Goal: Information Seeking & Learning: Learn about a topic

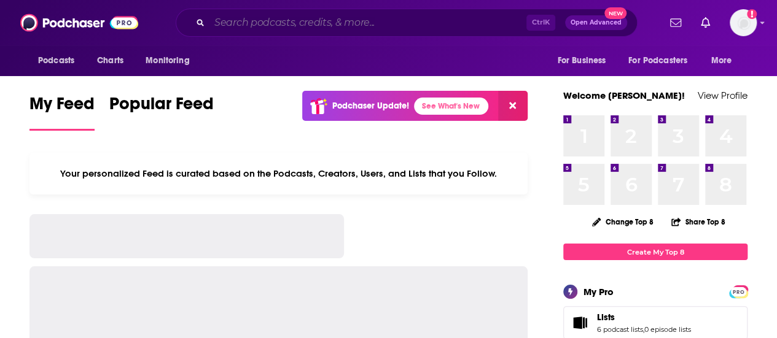
click at [409, 28] on input "Search podcasts, credits, & more..." at bounding box center [367, 23] width 317 height 20
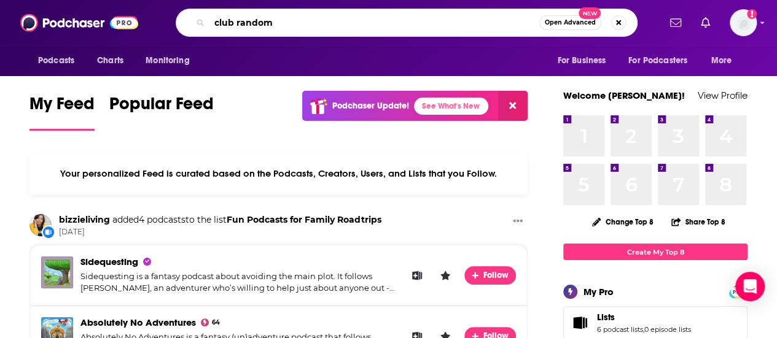
type input "club random"
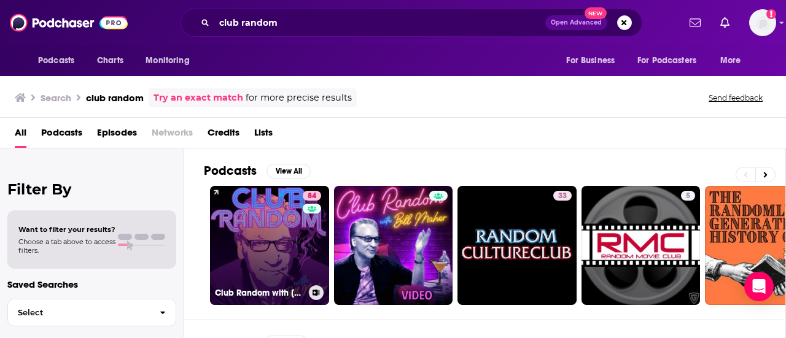
click at [294, 248] on link "84 Club Random with [PERSON_NAME]" at bounding box center [269, 245] width 119 height 119
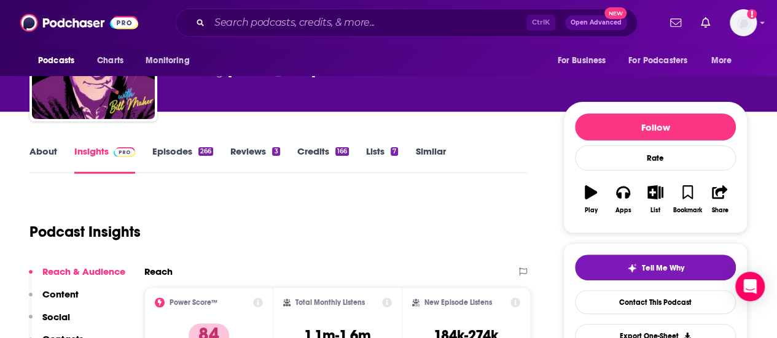
scroll to position [123, 0]
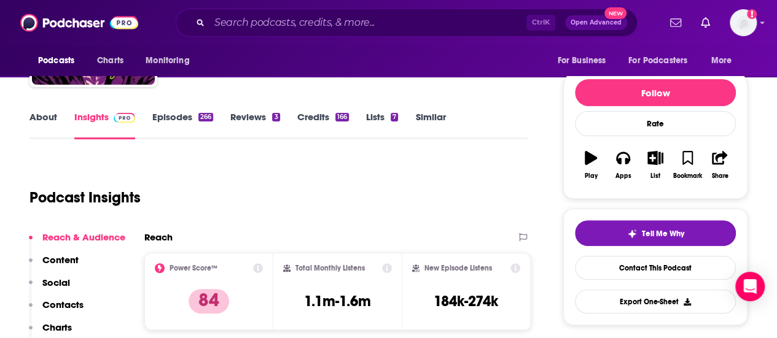
click at [502, 171] on div "Podcast Insights" at bounding box center [273, 190] width 488 height 63
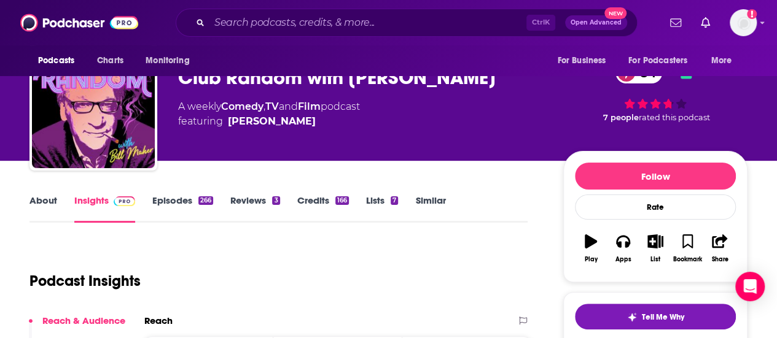
scroll to position [143, 0]
